Goal: Use online tool/utility: Utilize a website feature to perform a specific function

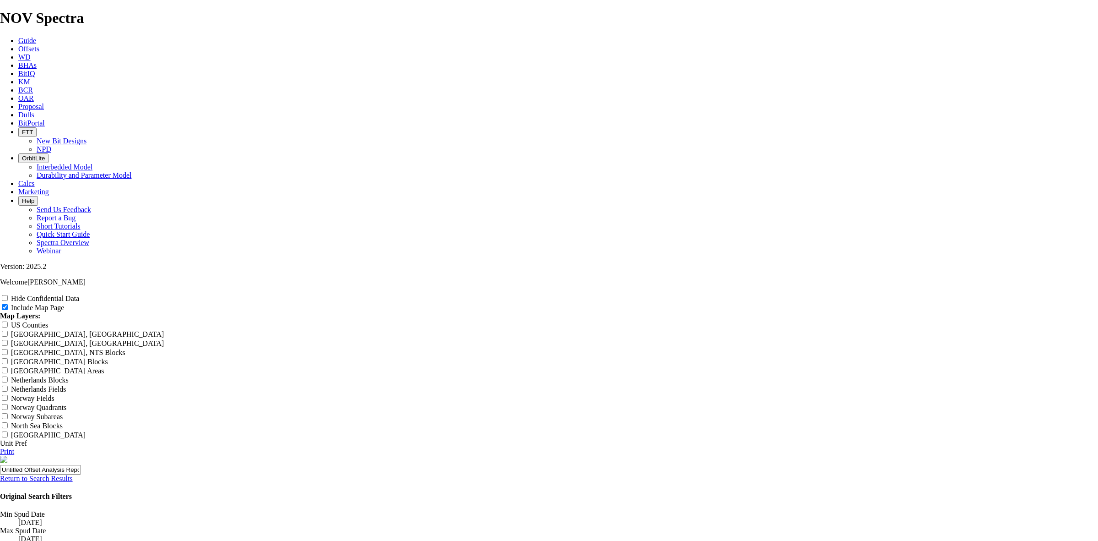
click at [73, 474] on link "Return to Search Results" at bounding box center [36, 478] width 73 height 8
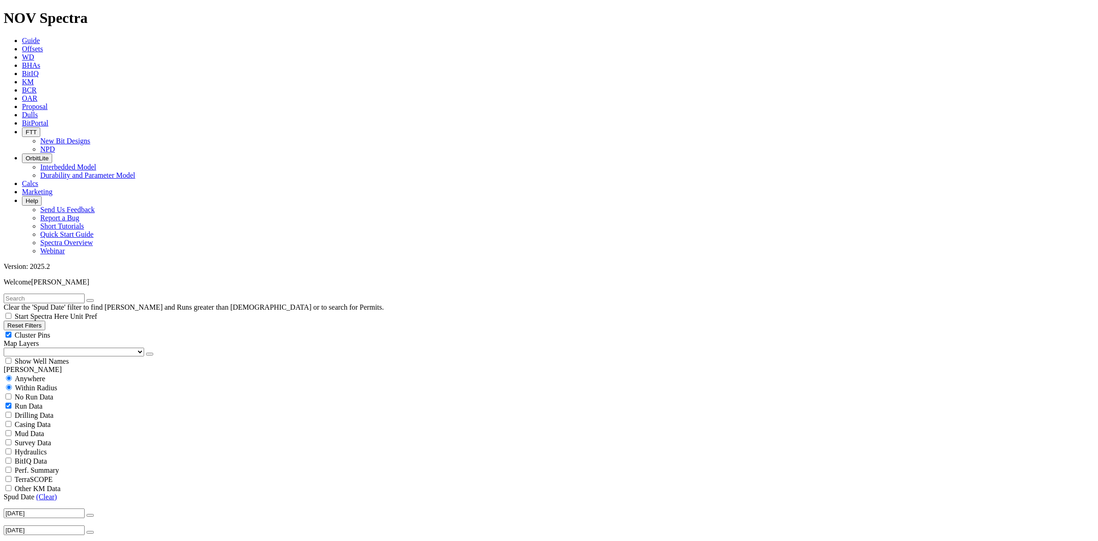
radio input "false"
radio input "true"
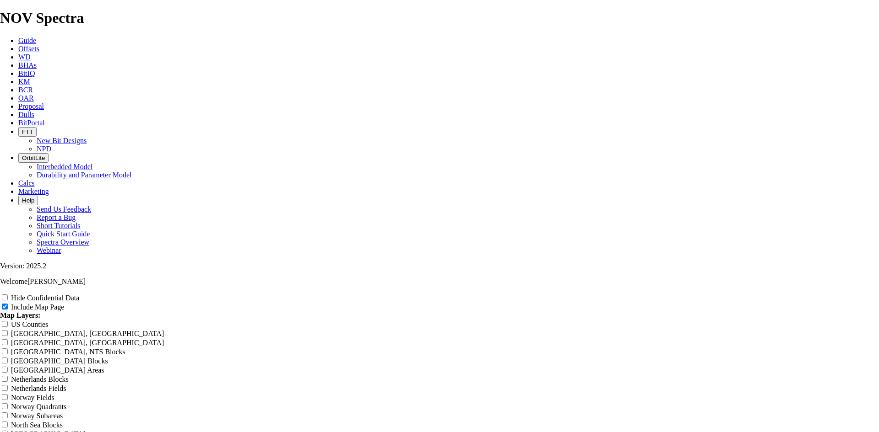
scroll to position [1196, 0]
